Goal: Task Accomplishment & Management: Use online tool/utility

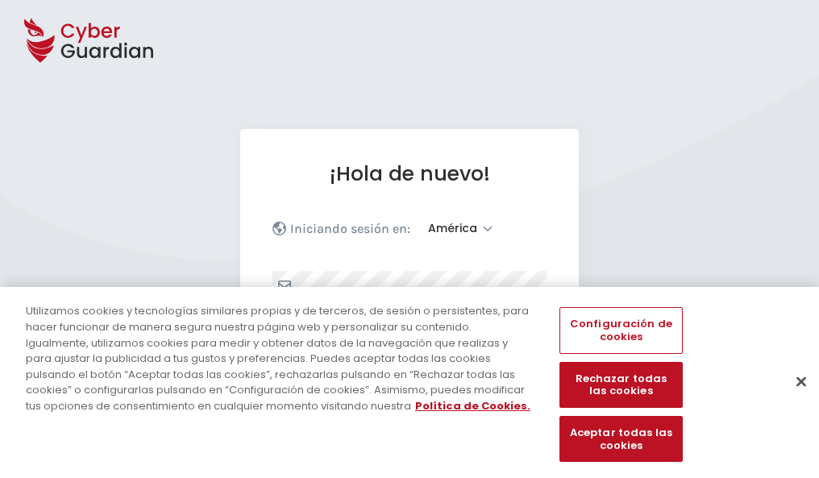
select select "América"
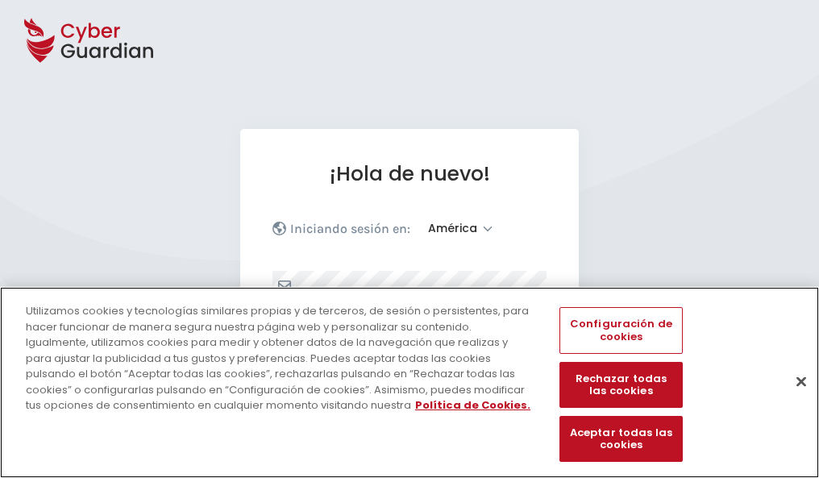
scroll to position [210, 0]
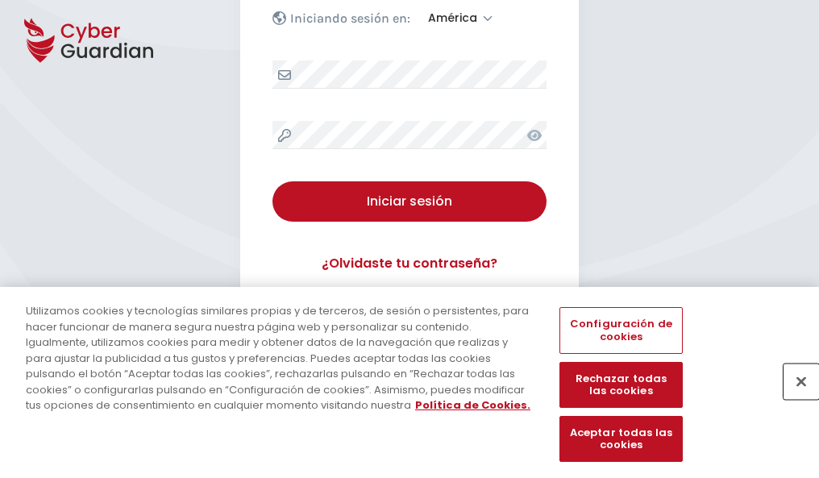
click at [793, 398] on button "Cerrar" at bounding box center [800, 380] width 35 height 35
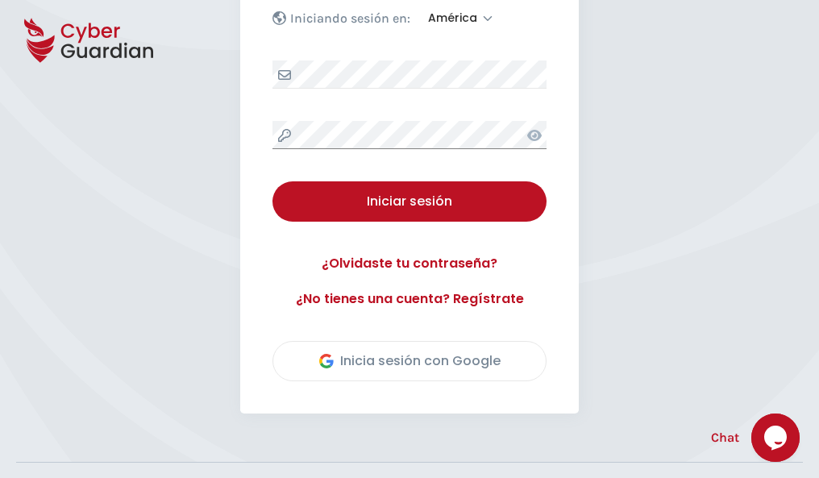
scroll to position [366, 0]
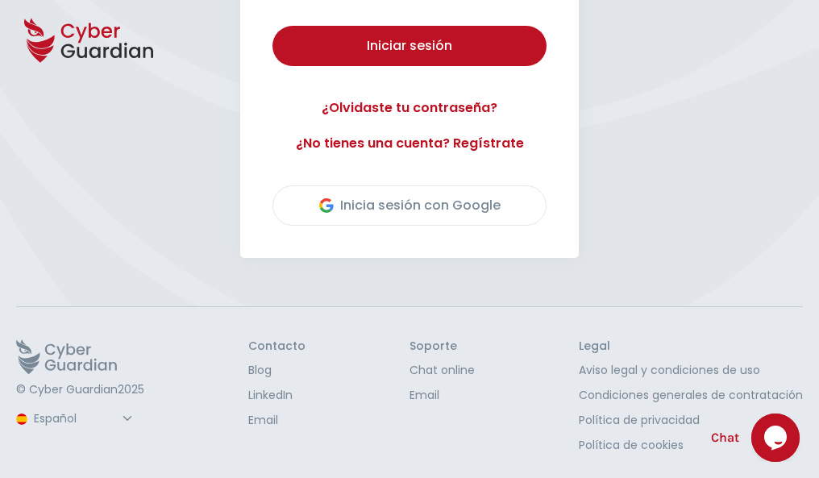
click at [272, 26] on button "Iniciar sesión" at bounding box center [409, 46] width 274 height 40
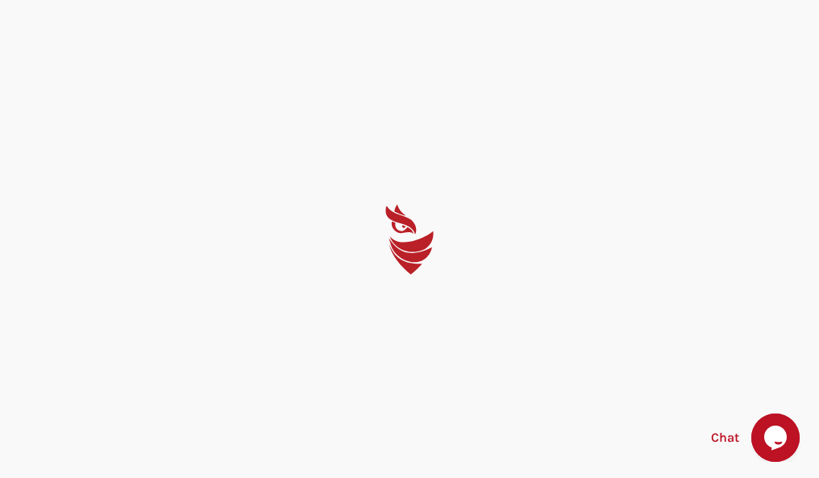
scroll to position [0, 0]
select select "English"
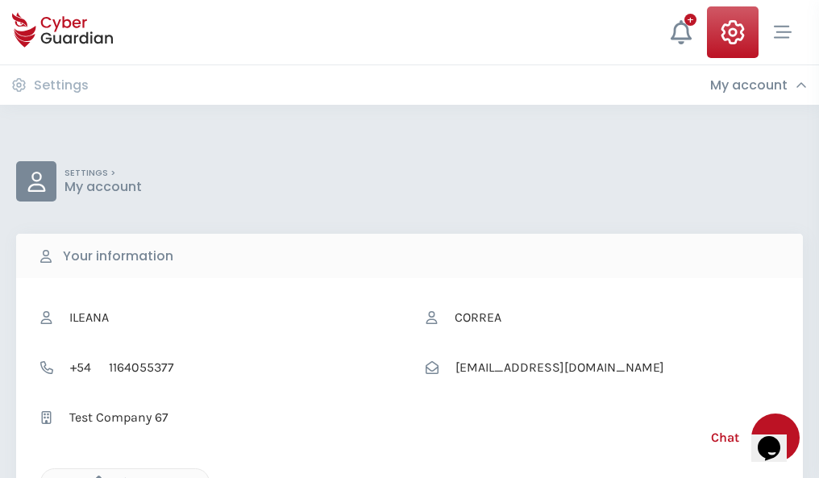
click at [94, 476] on icon "button" at bounding box center [95, 482] width 14 height 14
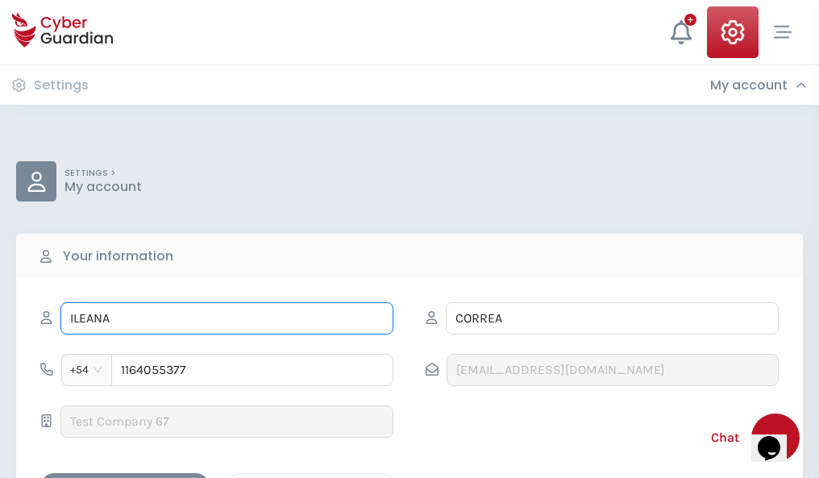
click at [226, 318] on input "ILEANA" at bounding box center [226, 318] width 333 height 32
type input "I"
type input "Juan Bautista"
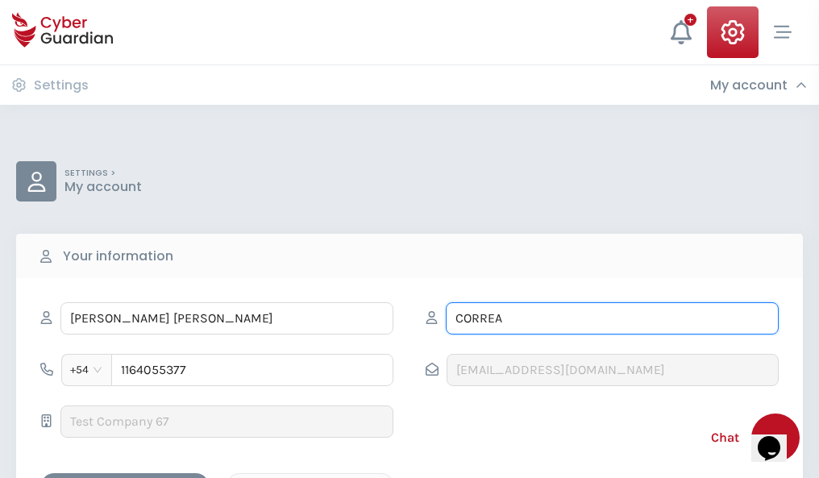
click at [612, 318] on input "CORREA" at bounding box center [612, 318] width 333 height 32
type input "C"
type input "Cabañas"
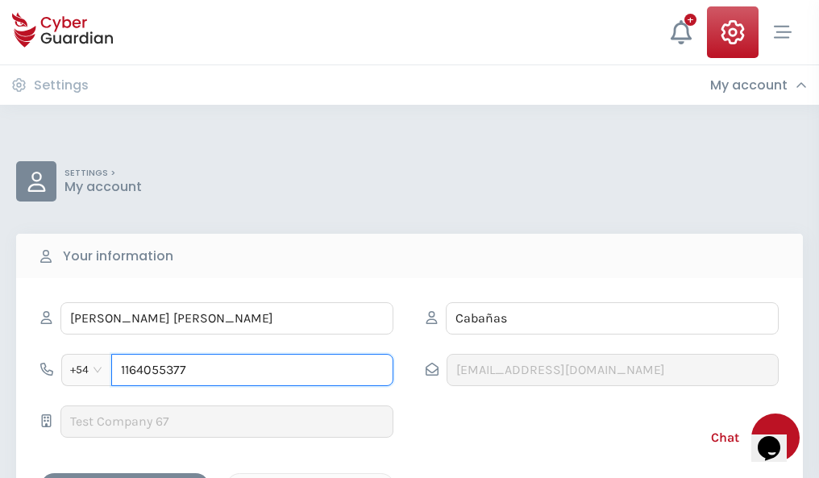
click at [252, 370] on input "1164055377" at bounding box center [252, 370] width 282 height 32
type input "1"
type input "4706962865"
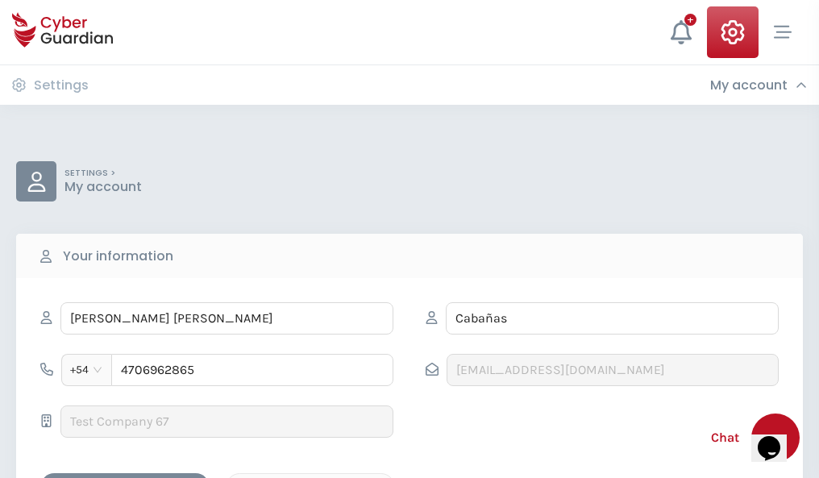
click at [310, 477] on div "Cancel" at bounding box center [310, 487] width 143 height 20
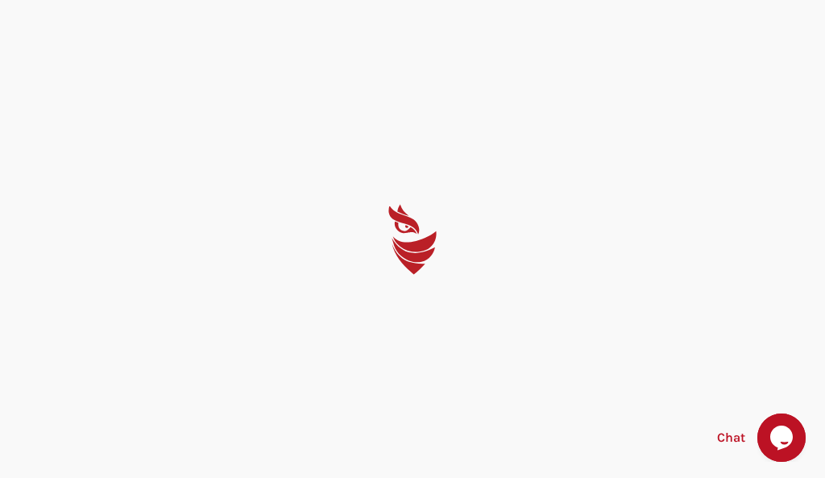
select select "English"
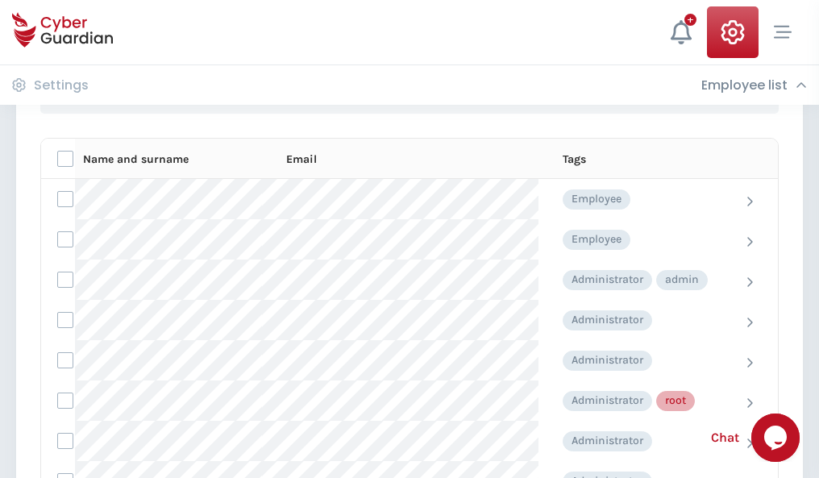
scroll to position [811, 0]
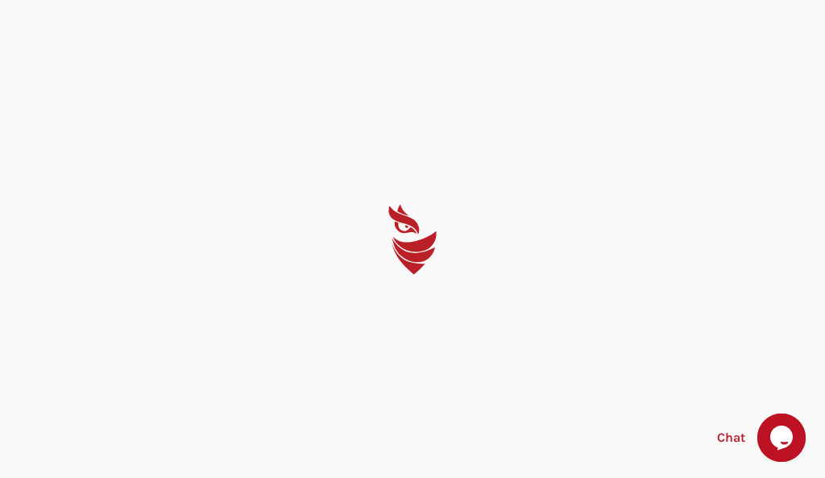
select select "English"
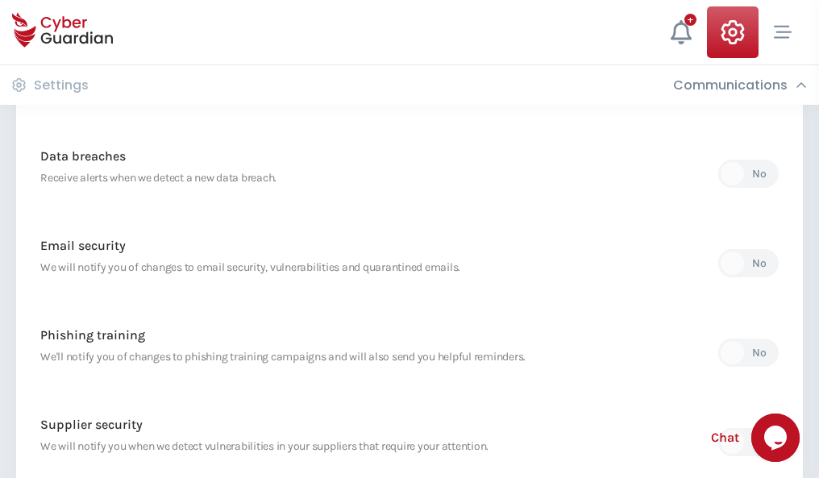
scroll to position [849, 0]
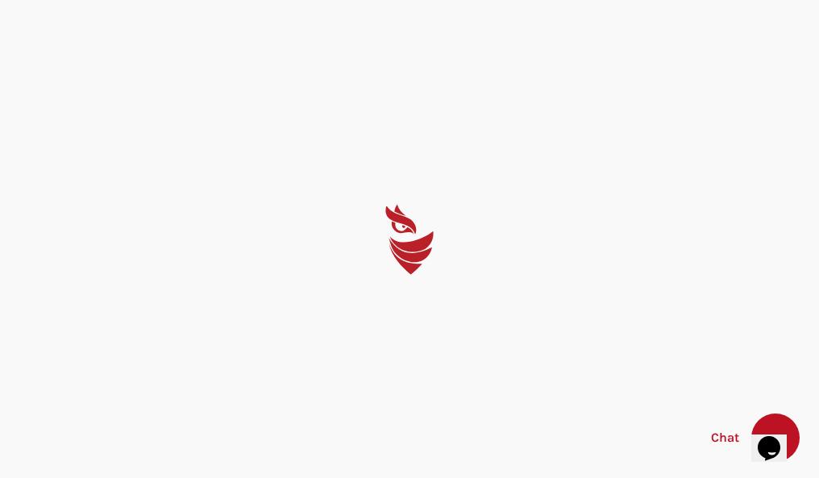
select select "English"
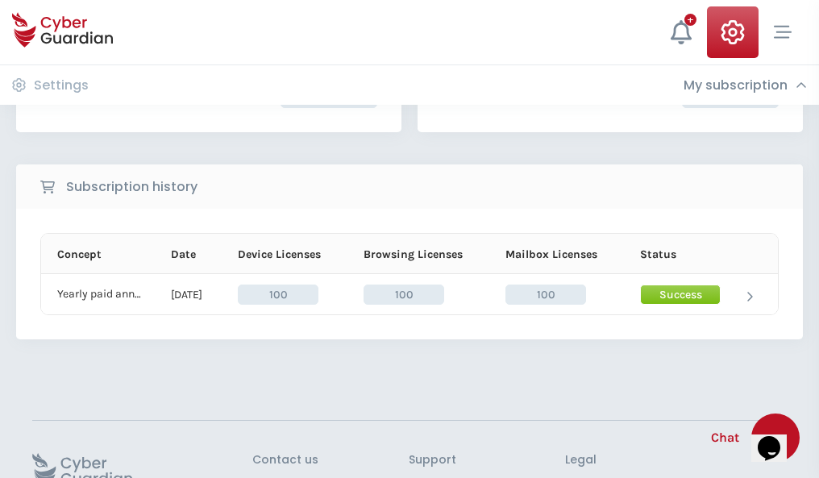
scroll to position [409, 0]
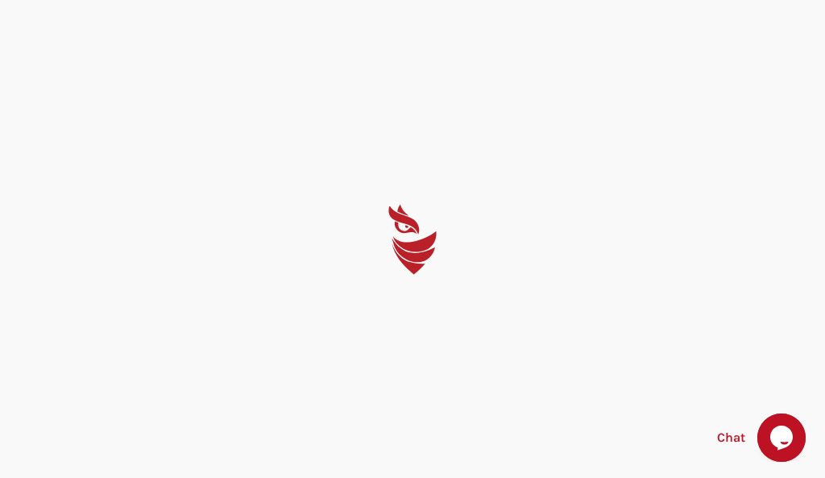
select select "English"
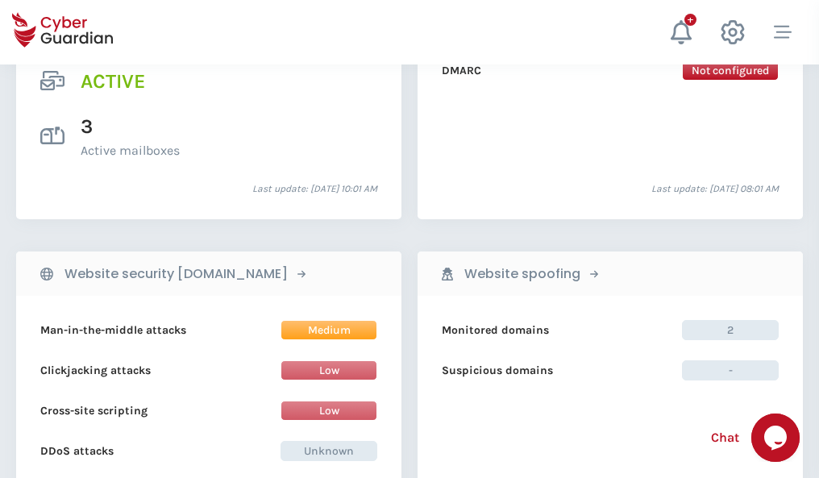
scroll to position [1637, 0]
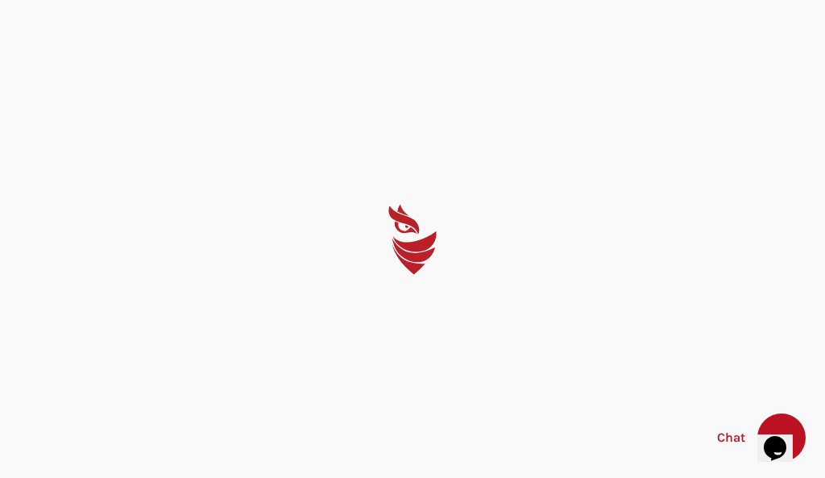
select select "English"
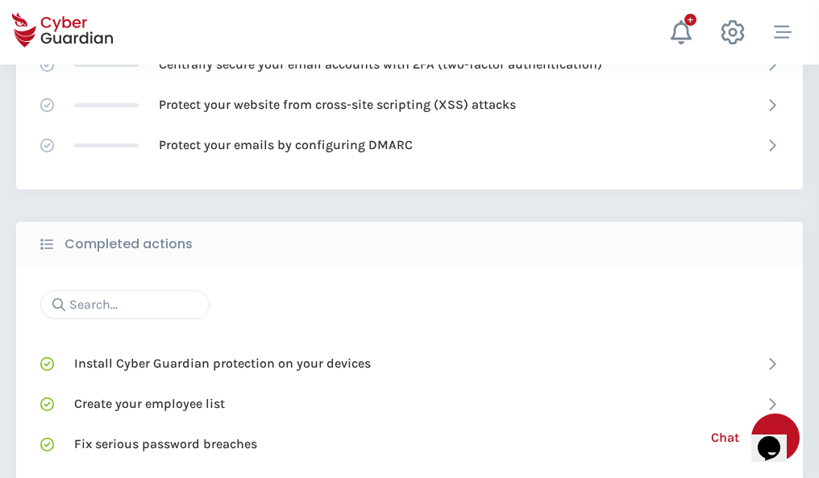
scroll to position [1073, 0]
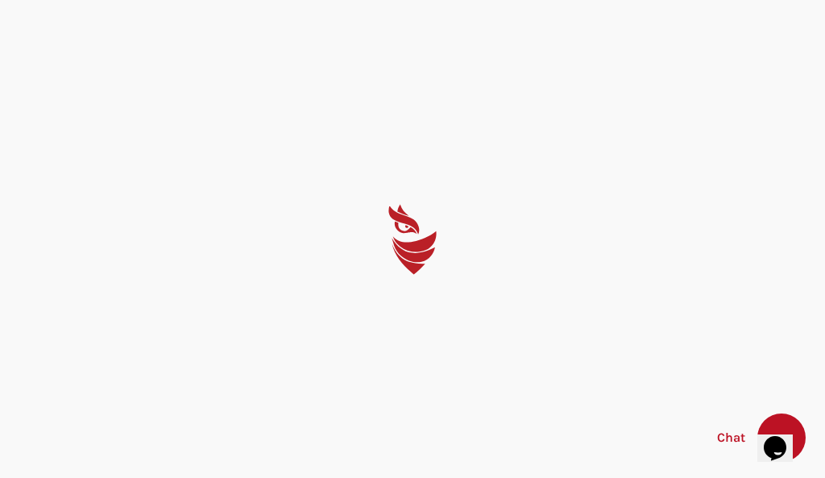
select select "English"
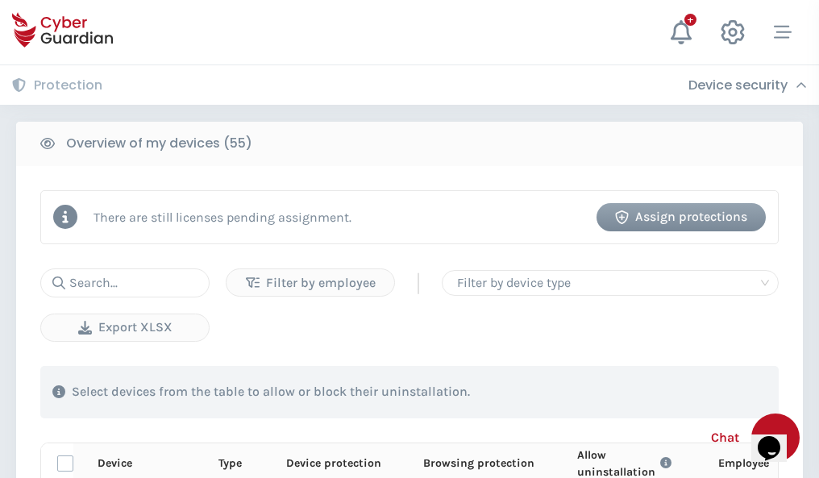
scroll to position [1405, 0]
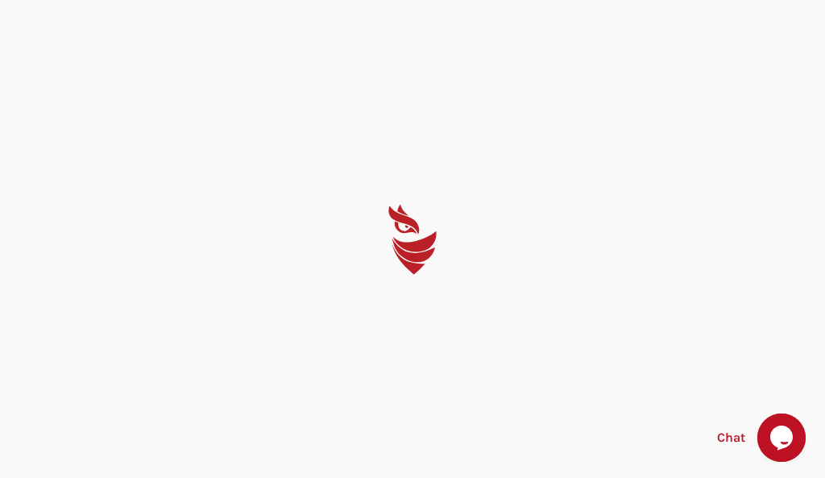
select select "English"
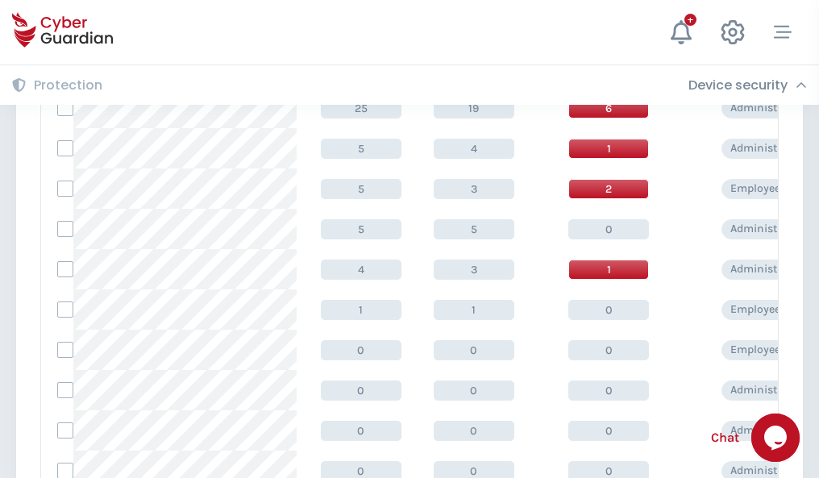
scroll to position [812, 0]
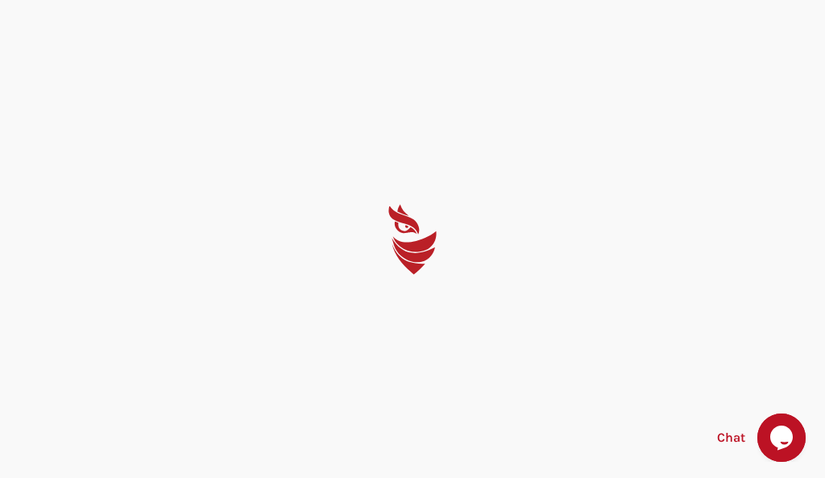
select select "English"
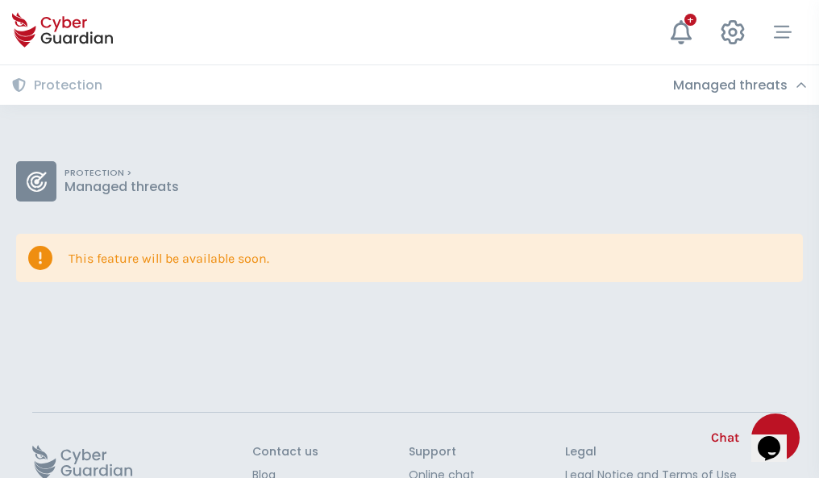
scroll to position [105, 0]
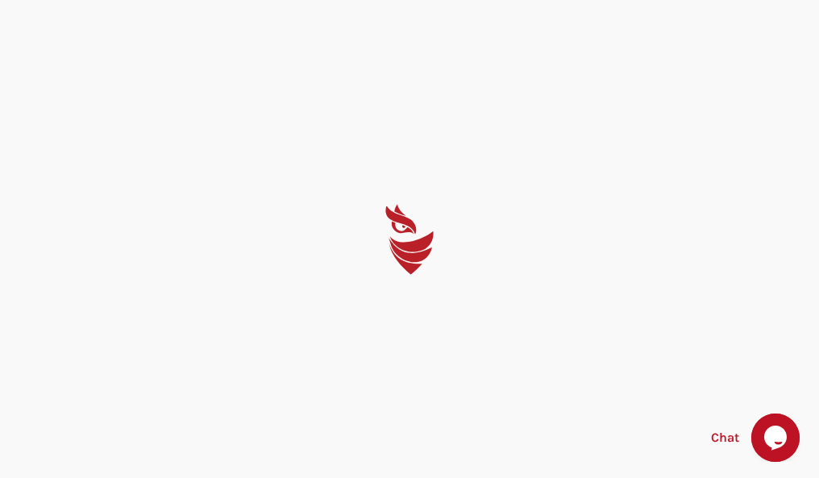
select select "English"
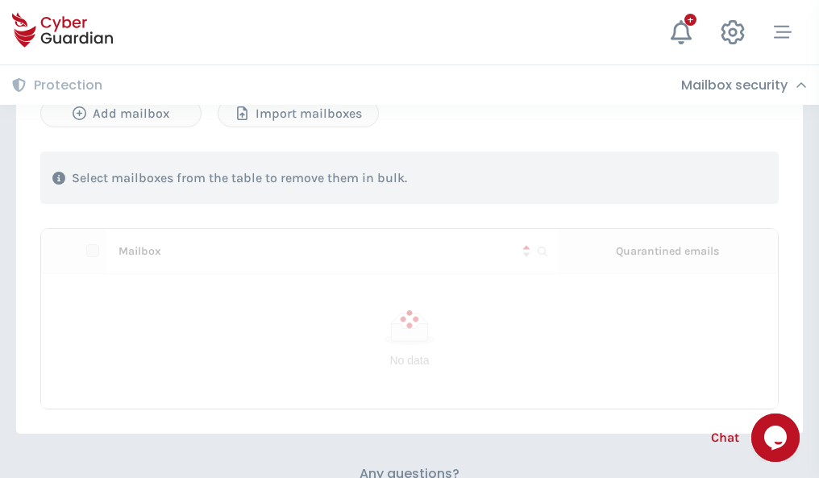
scroll to position [690, 0]
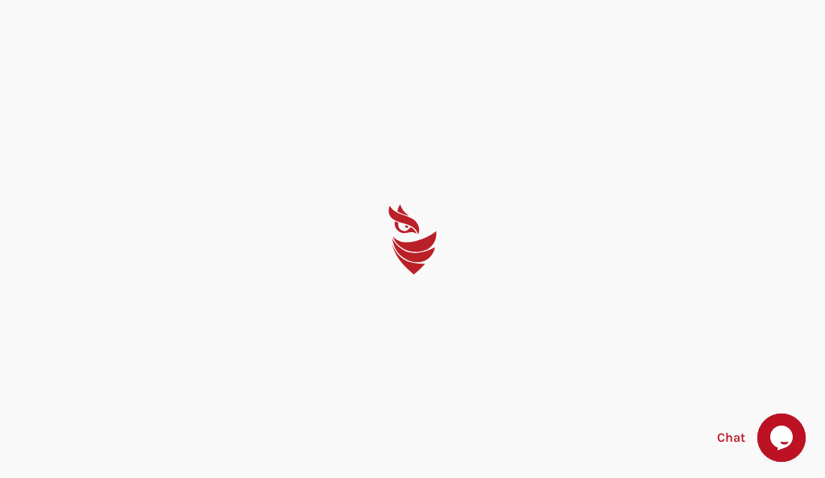
select select "English"
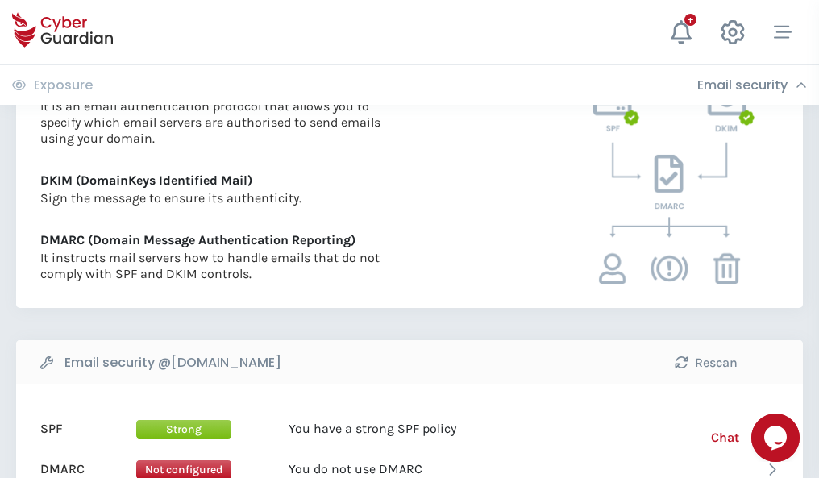
scroll to position [869, 0]
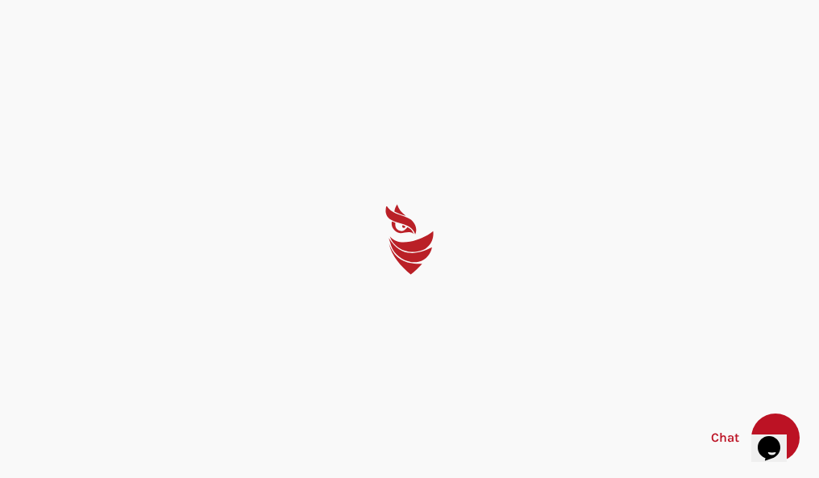
select select "English"
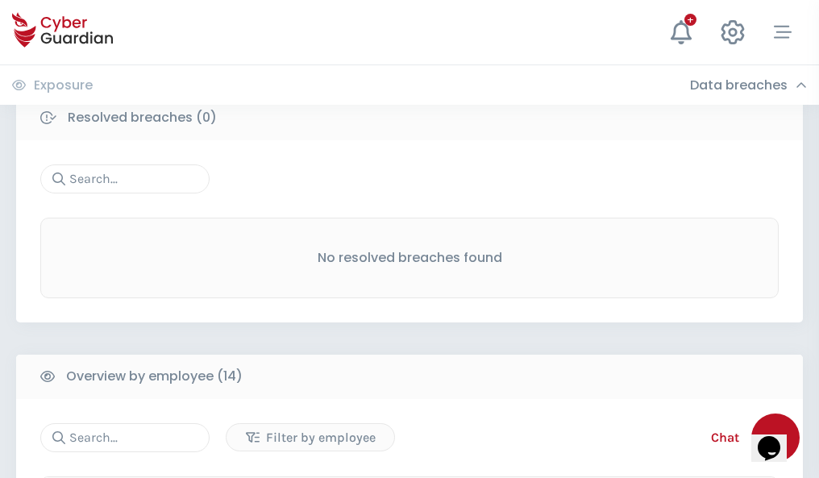
scroll to position [1455, 0]
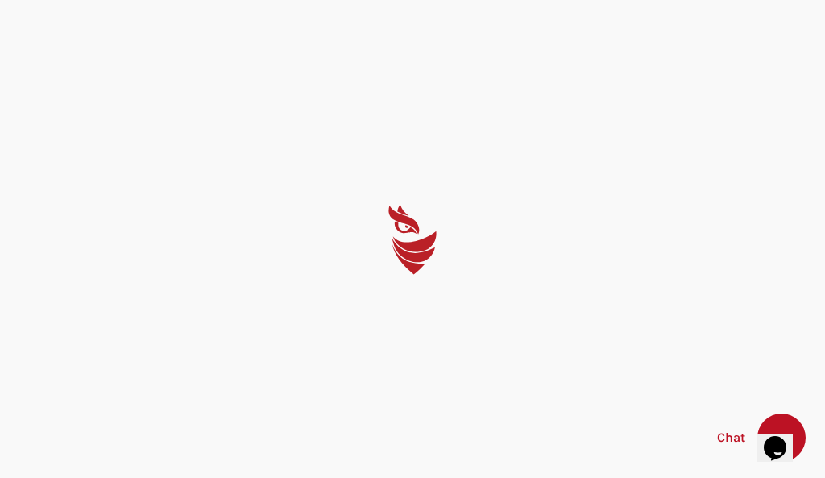
select select "English"
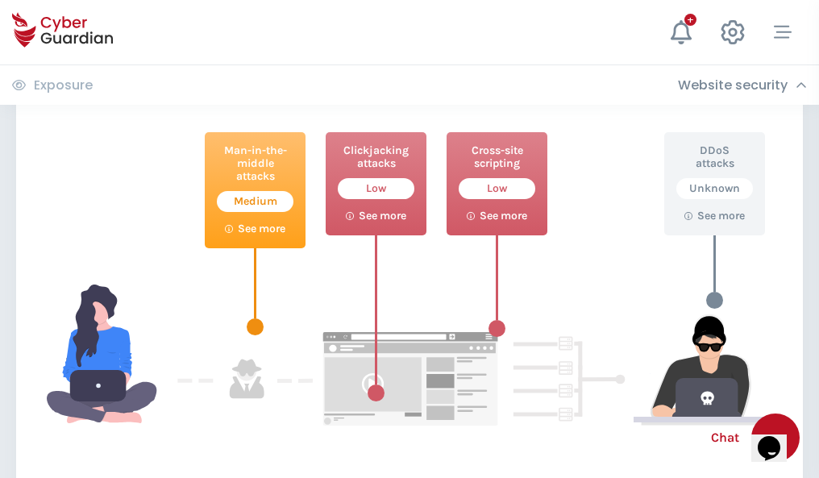
scroll to position [878, 0]
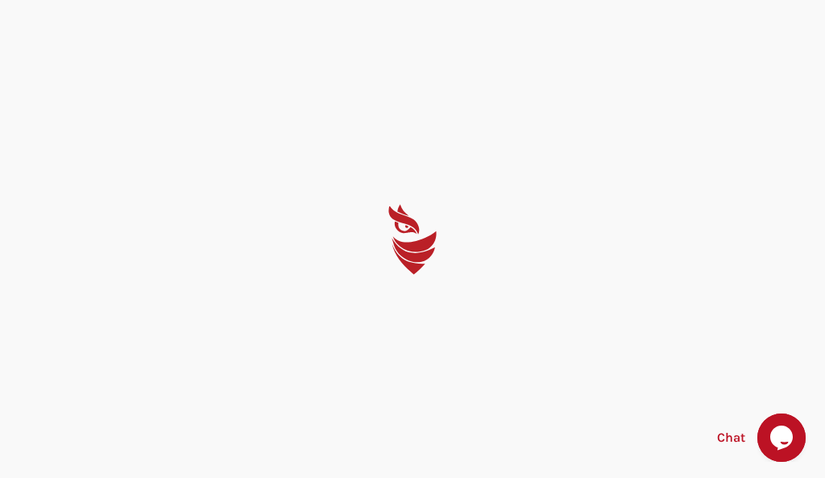
select select "English"
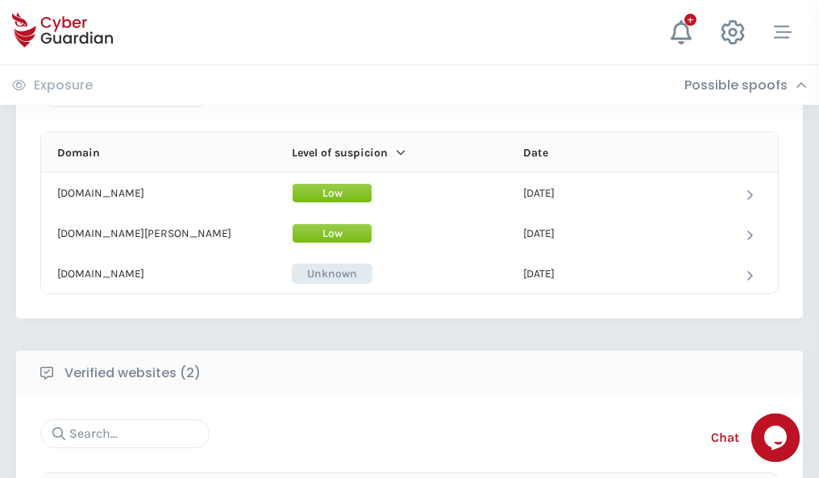
scroll to position [967, 0]
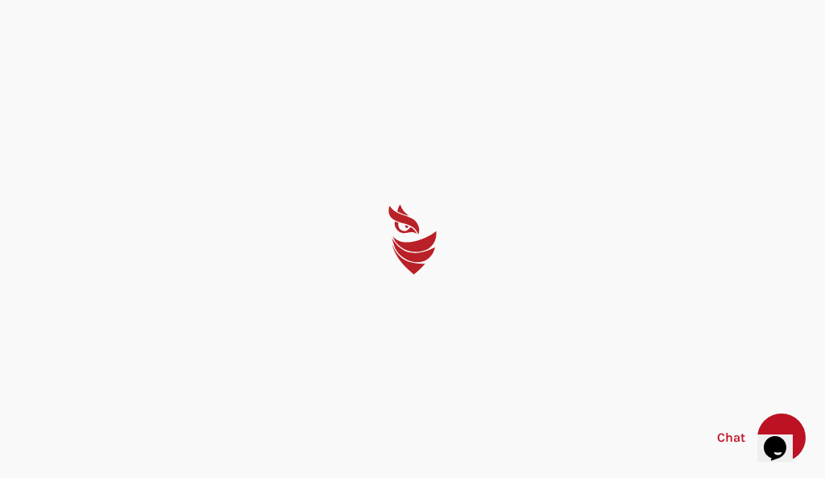
select select "English"
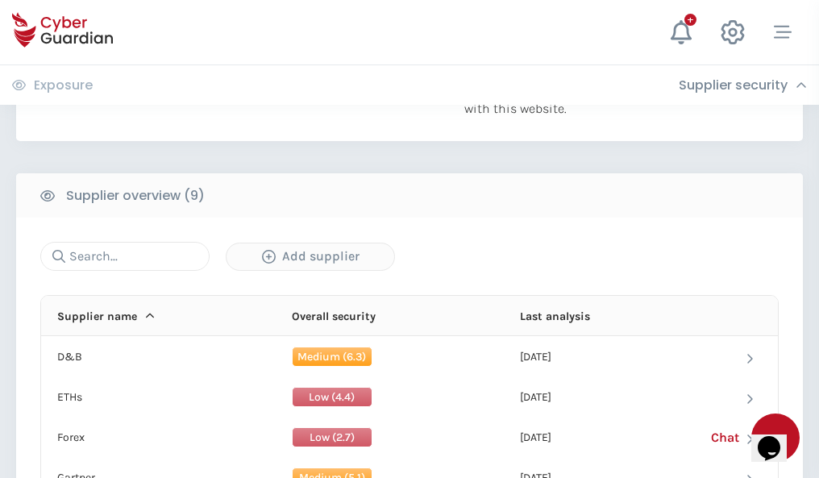
scroll to position [1124, 0]
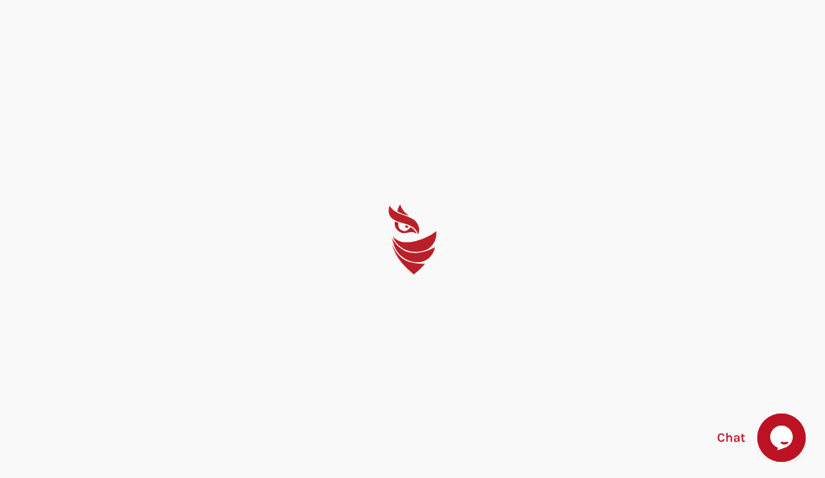
select select "English"
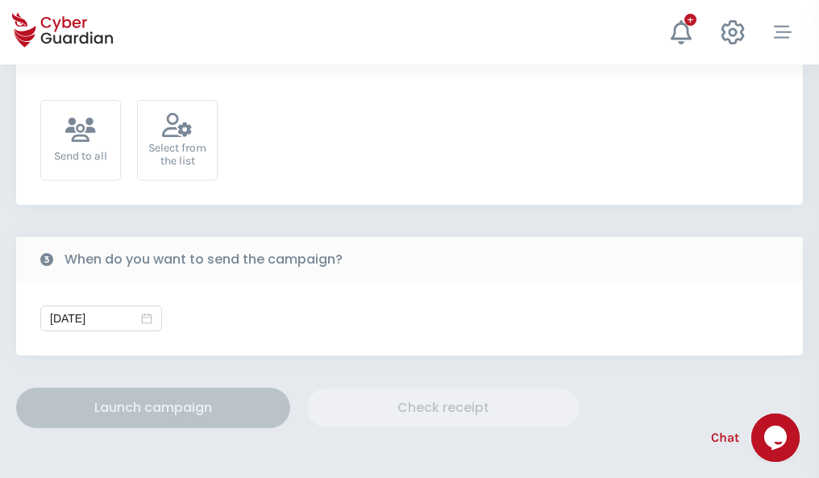
scroll to position [590, 0]
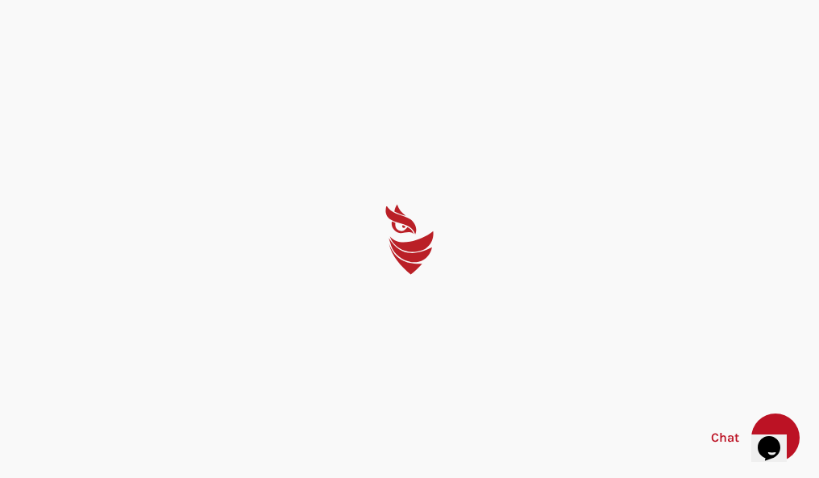
select select "English"
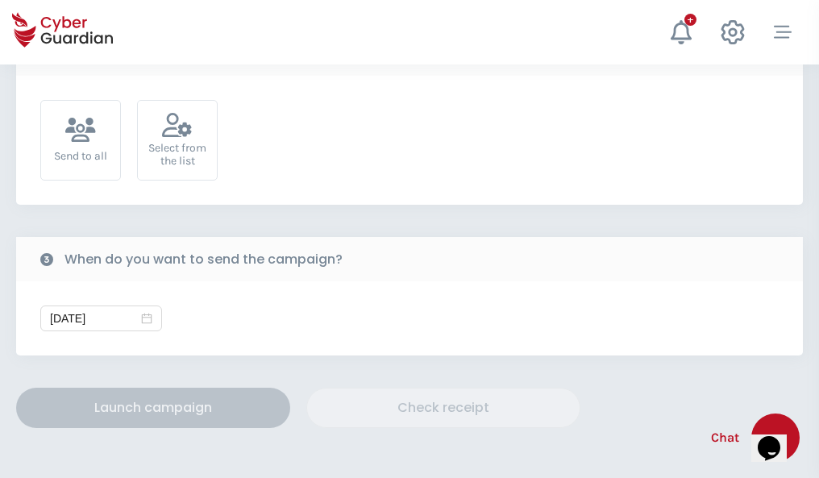
scroll to position [590, 0]
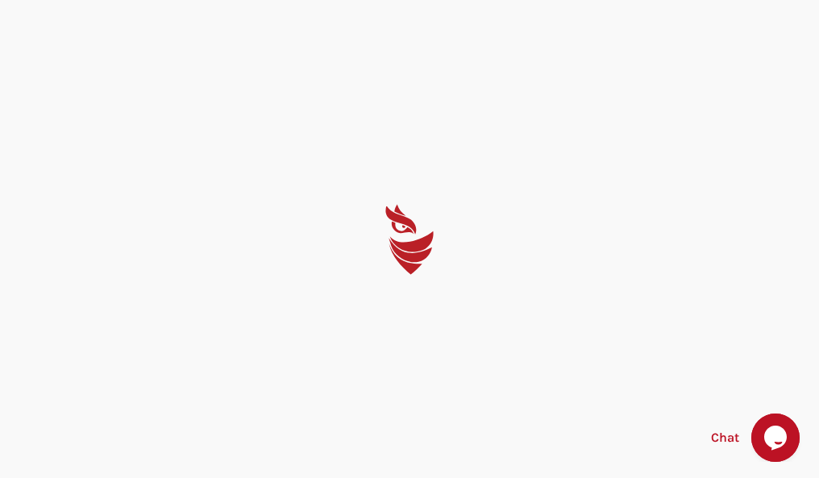
select select "English"
